Goal: Task Accomplishment & Management: Complete application form

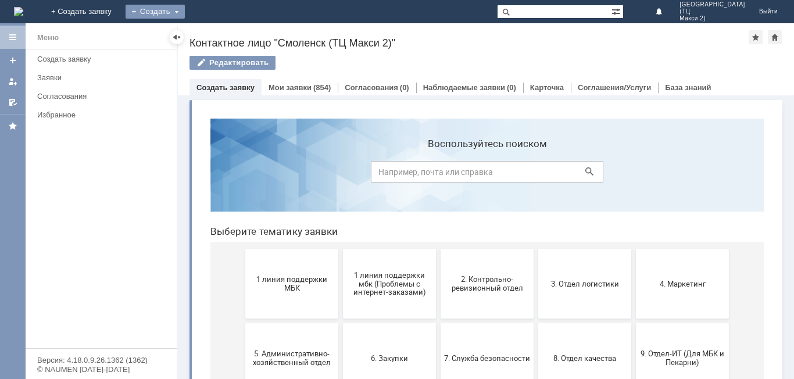
click at [185, 11] on div "Создать" at bounding box center [154, 12] width 59 height 14
click at [216, 29] on link "Заявка" at bounding box center [172, 35] width 88 height 14
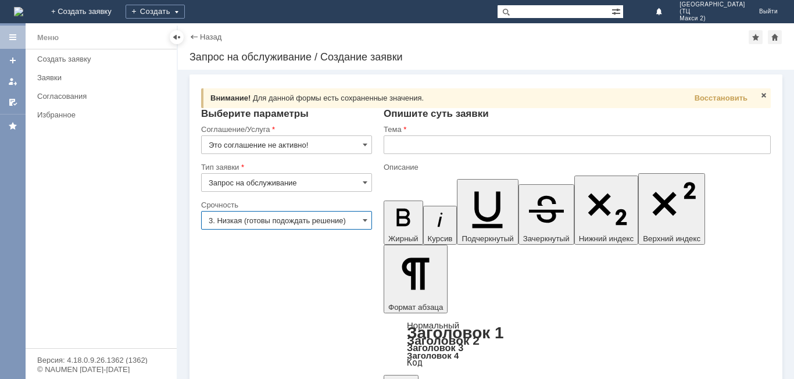
click at [361, 142] on input "Это соглашение не активно!" at bounding box center [286, 144] width 171 height 19
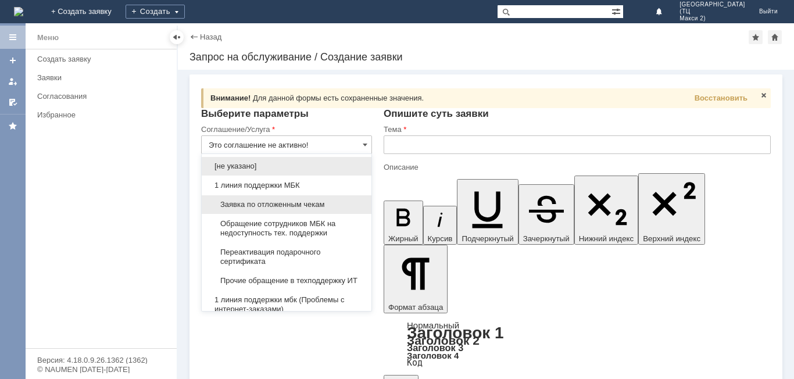
click at [310, 203] on span "Заявка по отложенным чекам" at bounding box center [287, 204] width 156 height 9
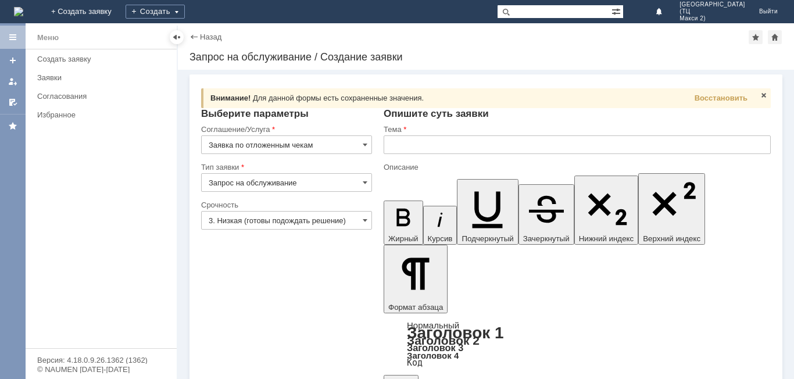
type input "Заявка по отложенным чекам"
click at [319, 222] on input "3. Низкая (готовы подождать решение)" at bounding box center [286, 220] width 171 height 19
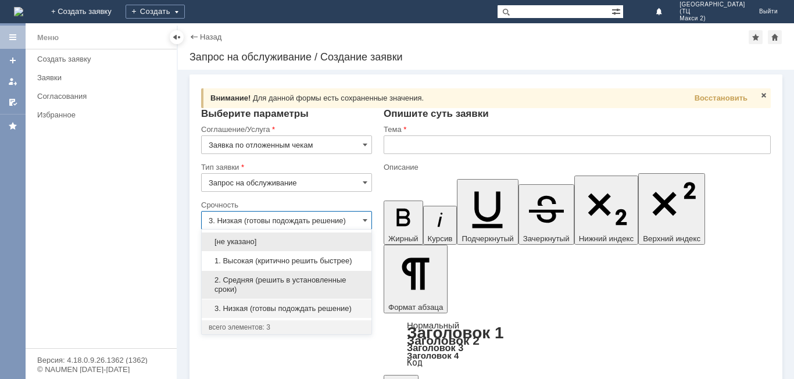
click at [326, 276] on span "2. Средняя (решить в установленные сроки)" at bounding box center [287, 284] width 156 height 19
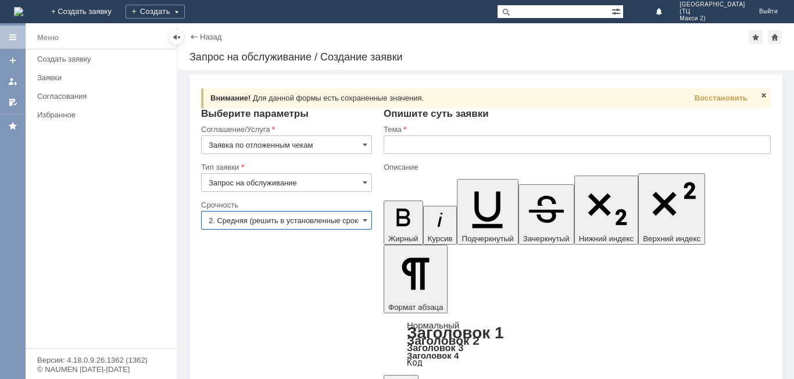
type input "2. Средняя (решить в установленные сроки)"
click at [422, 145] on input "text" at bounding box center [576, 144] width 387 height 19
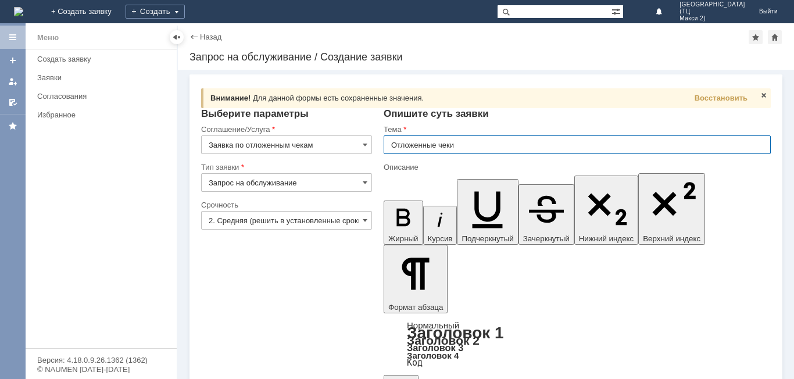
type input "Отложенные чеки"
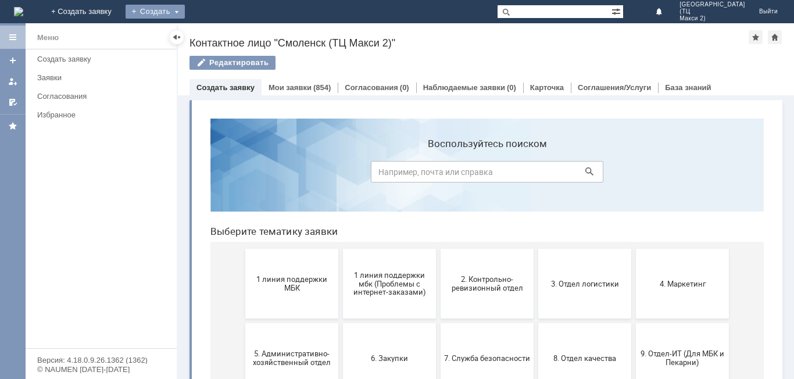
click at [185, 10] on div "Создать" at bounding box center [154, 12] width 59 height 14
click at [216, 31] on link "Заявка" at bounding box center [172, 35] width 88 height 14
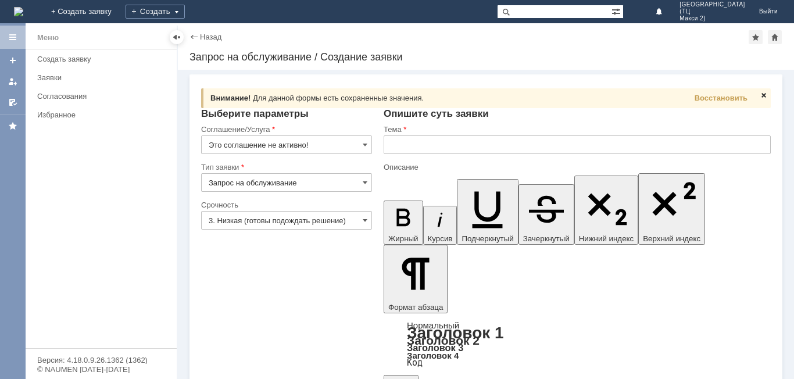
click at [766, 96] on span at bounding box center [763, 95] width 9 height 9
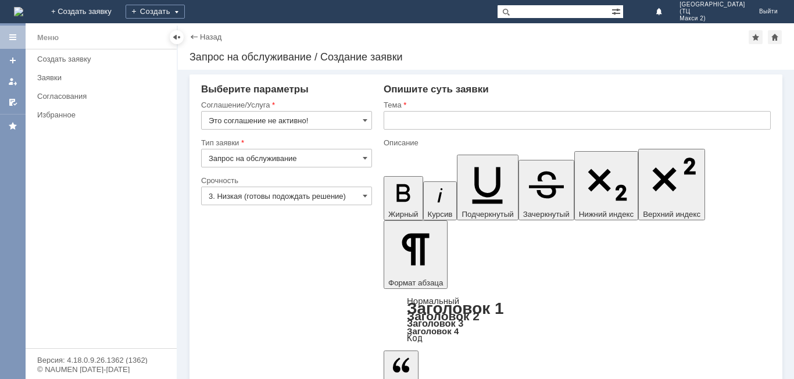
click at [353, 120] on input "Это соглашение не активно!" at bounding box center [286, 120] width 171 height 19
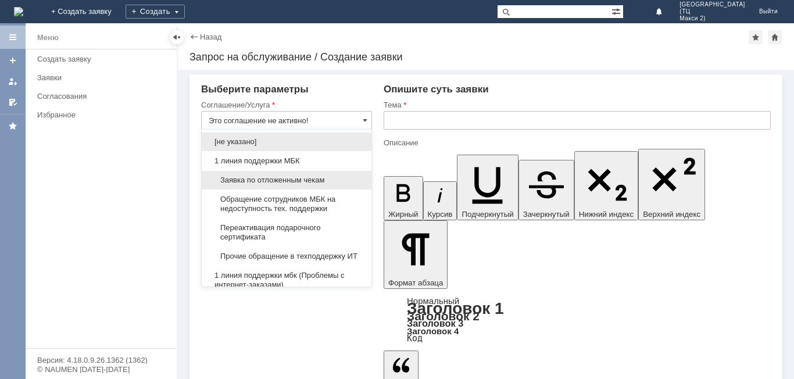
click at [281, 178] on span "Заявка по отложенным чекам" at bounding box center [287, 179] width 156 height 9
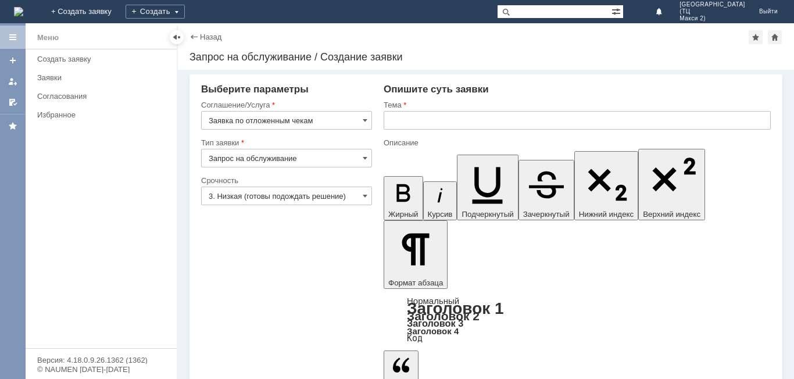
type input "Заявка по отложенным чекам"
click at [279, 192] on input "3. Низкая (готовы подождать решение)" at bounding box center [286, 196] width 171 height 19
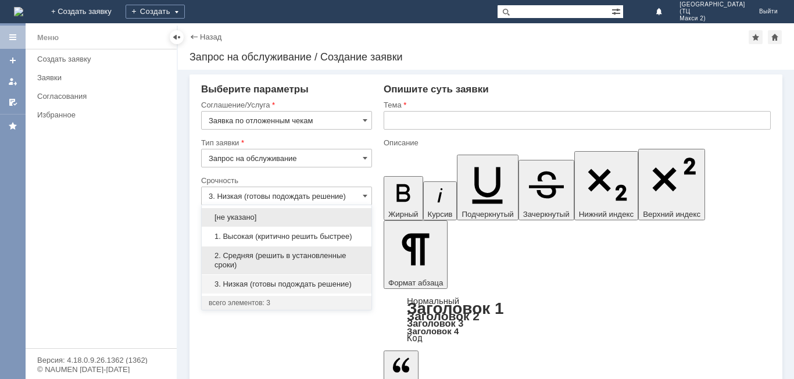
click at [243, 260] on span "2. Средняя (решить в установленные сроки)" at bounding box center [287, 260] width 156 height 19
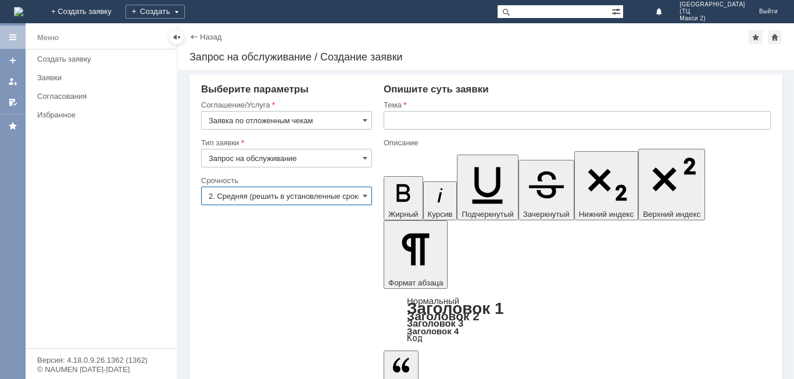
type input "2. Средняя (решить в установленные сроки)"
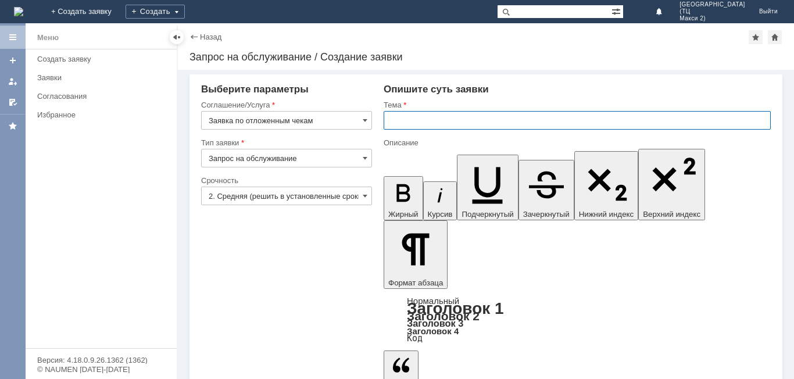
click at [453, 113] on input "text" at bounding box center [576, 120] width 387 height 19
type input "ОТложенные чеки"
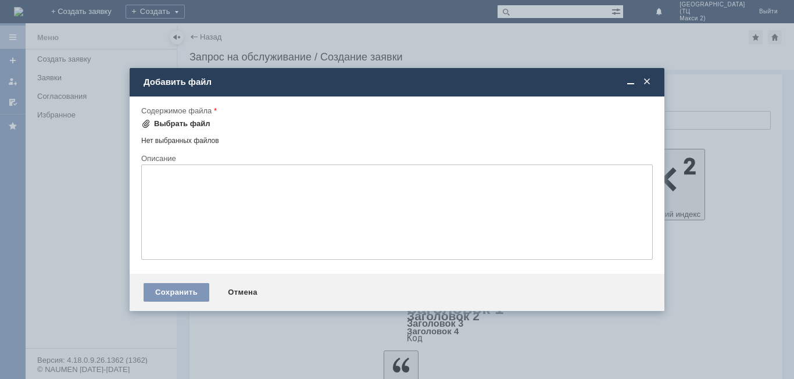
click at [170, 125] on div "Выбрать файл" at bounding box center [182, 123] width 56 height 9
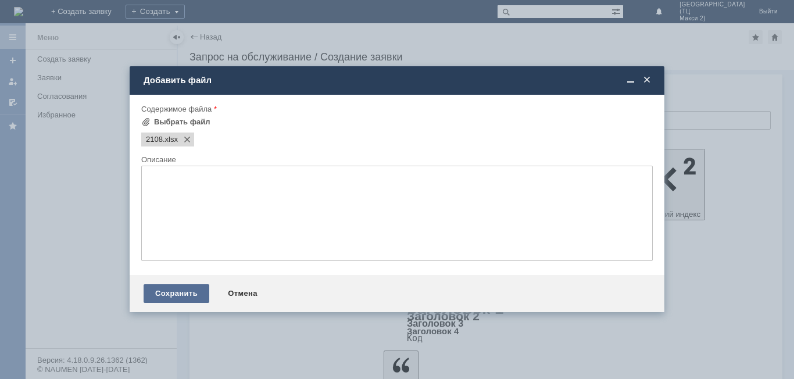
click at [198, 296] on div "Сохранить" at bounding box center [177, 293] width 66 height 19
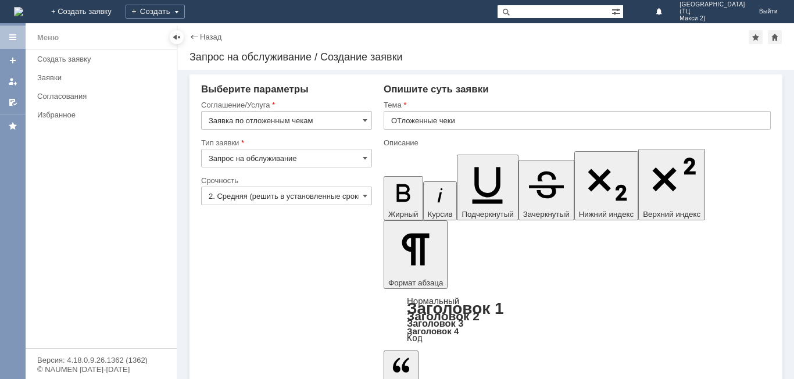
scroll to position [4, 0]
